Goal: Use online tool/utility: Utilize a website feature to perform a specific function

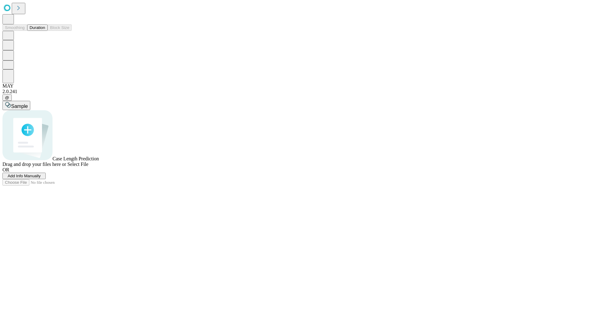
click at [45, 31] on button "Duration" at bounding box center [37, 27] width 20 height 6
click at [28, 104] on span "Sample" at bounding box center [19, 106] width 17 height 5
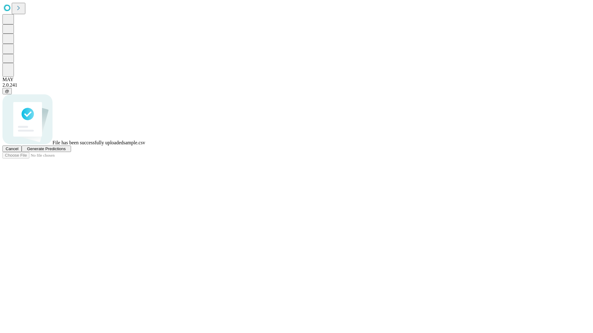
click at [65, 151] on span "Generate Predictions" at bounding box center [46, 149] width 39 height 5
